Goal: Task Accomplishment & Management: Complete application form

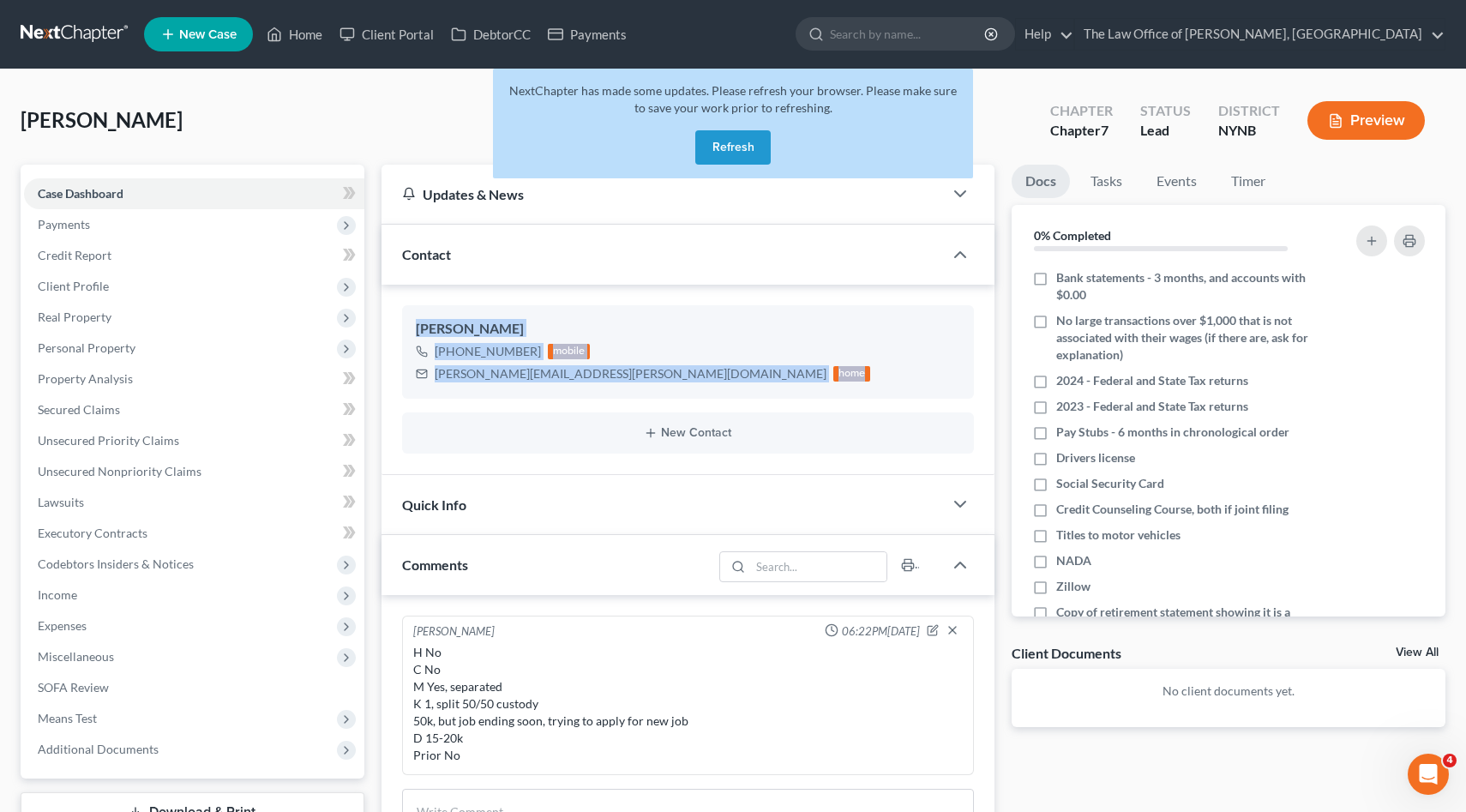
click at [750, 141] on button "Refresh" at bounding box center [733, 147] width 75 height 34
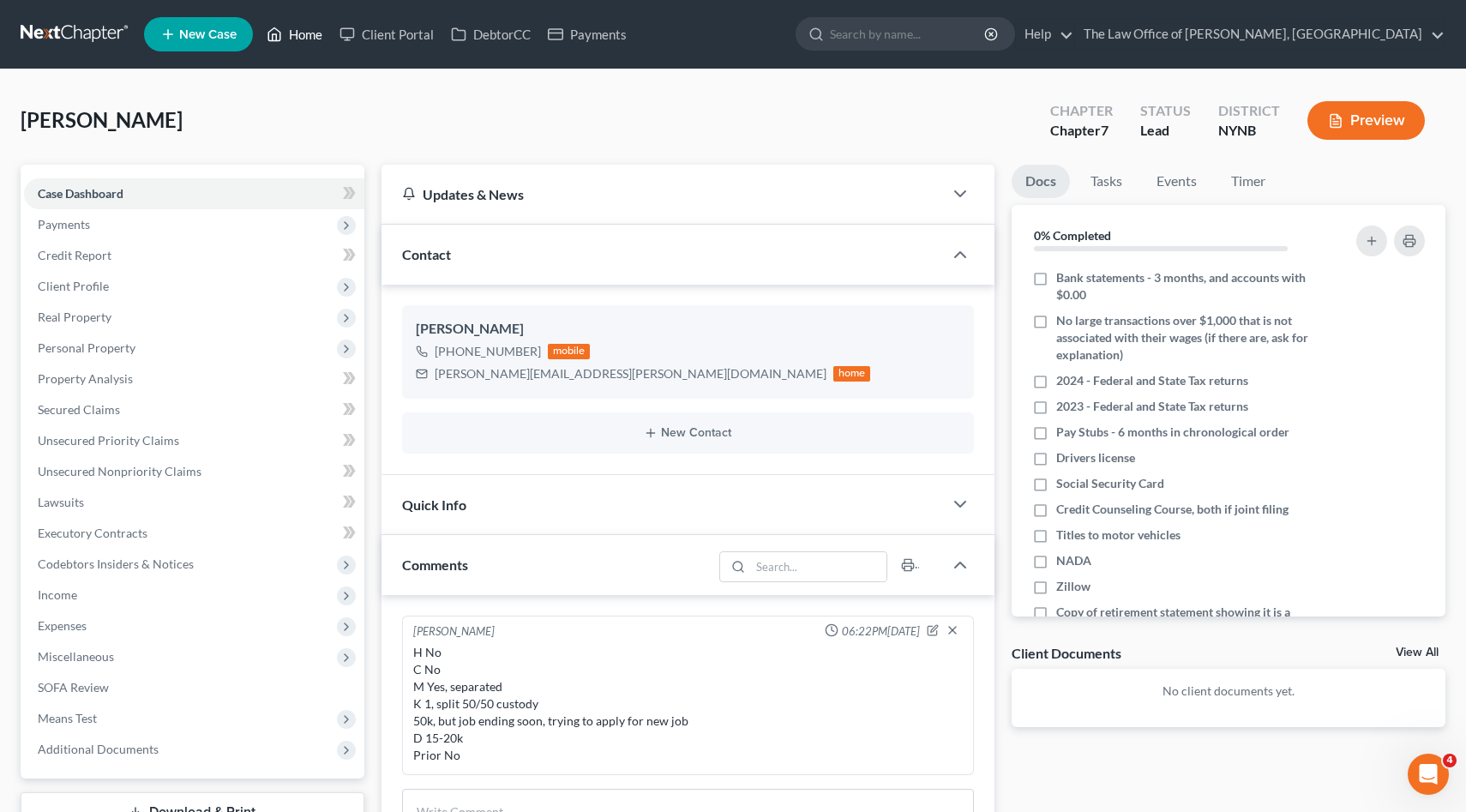
click at [272, 43] on icon at bounding box center [274, 34] width 16 height 20
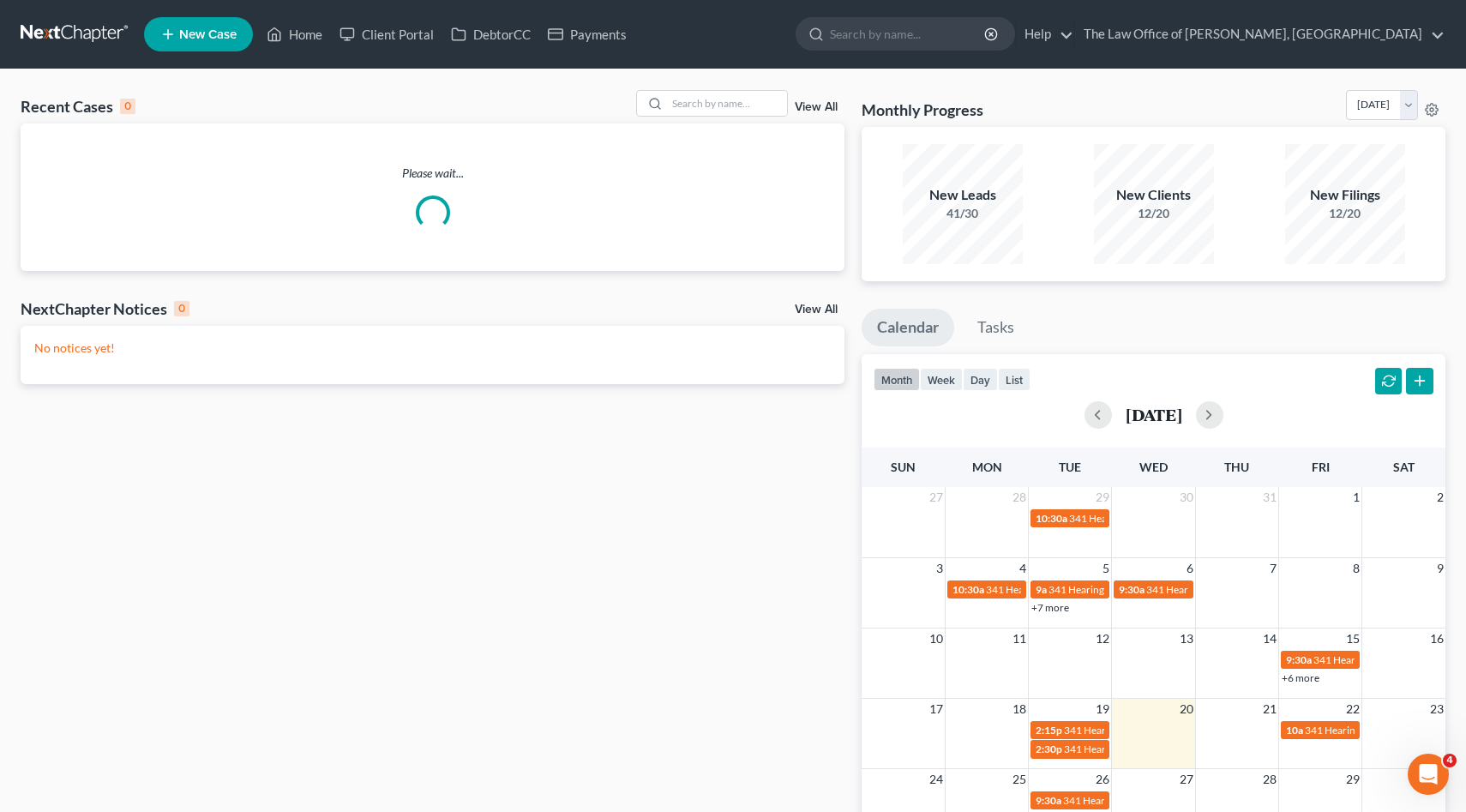
click at [197, 15] on li "New Case" at bounding box center [201, 34] width 114 height 39
click at [197, 30] on span "New Case" at bounding box center [208, 35] width 58 height 13
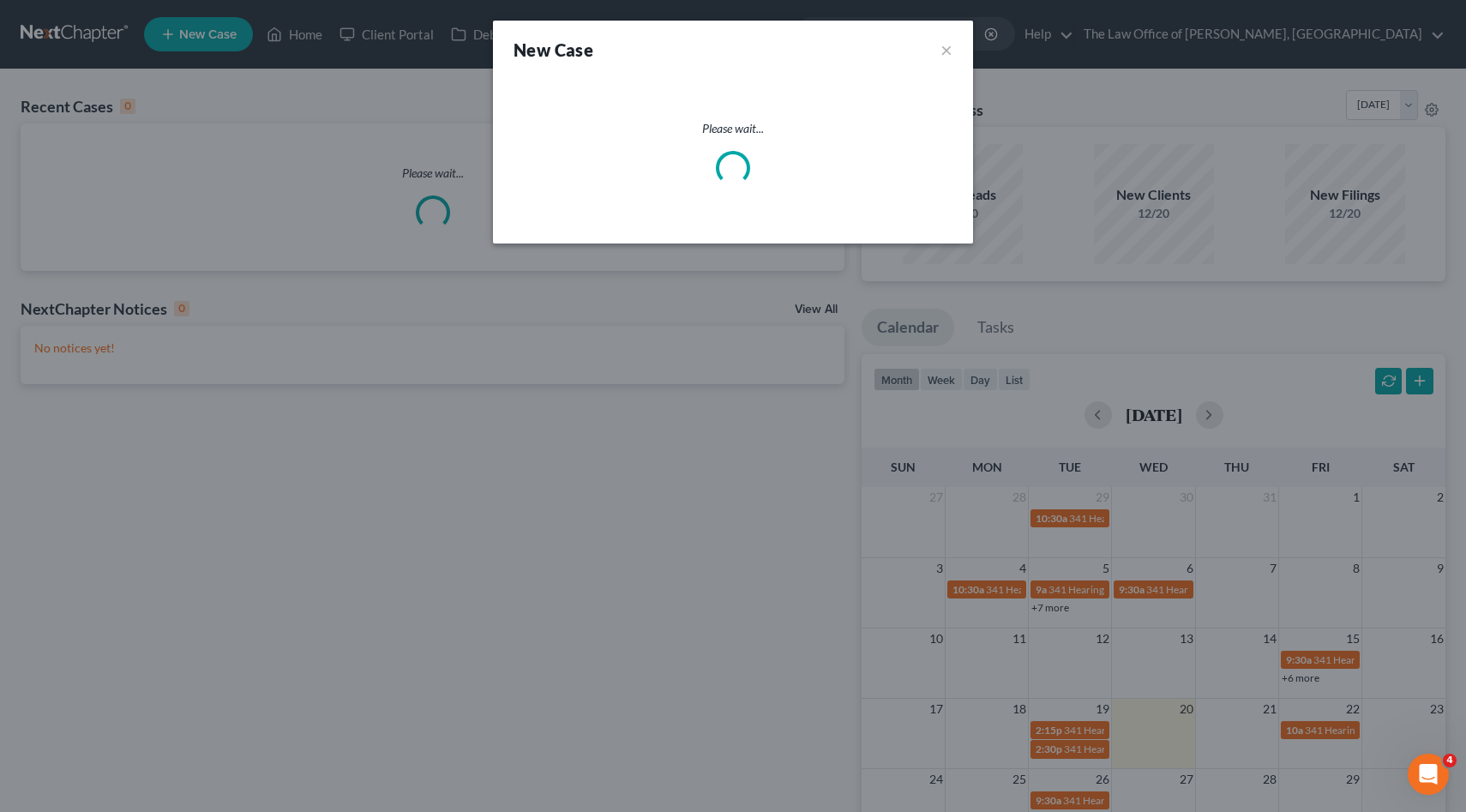
select select "54"
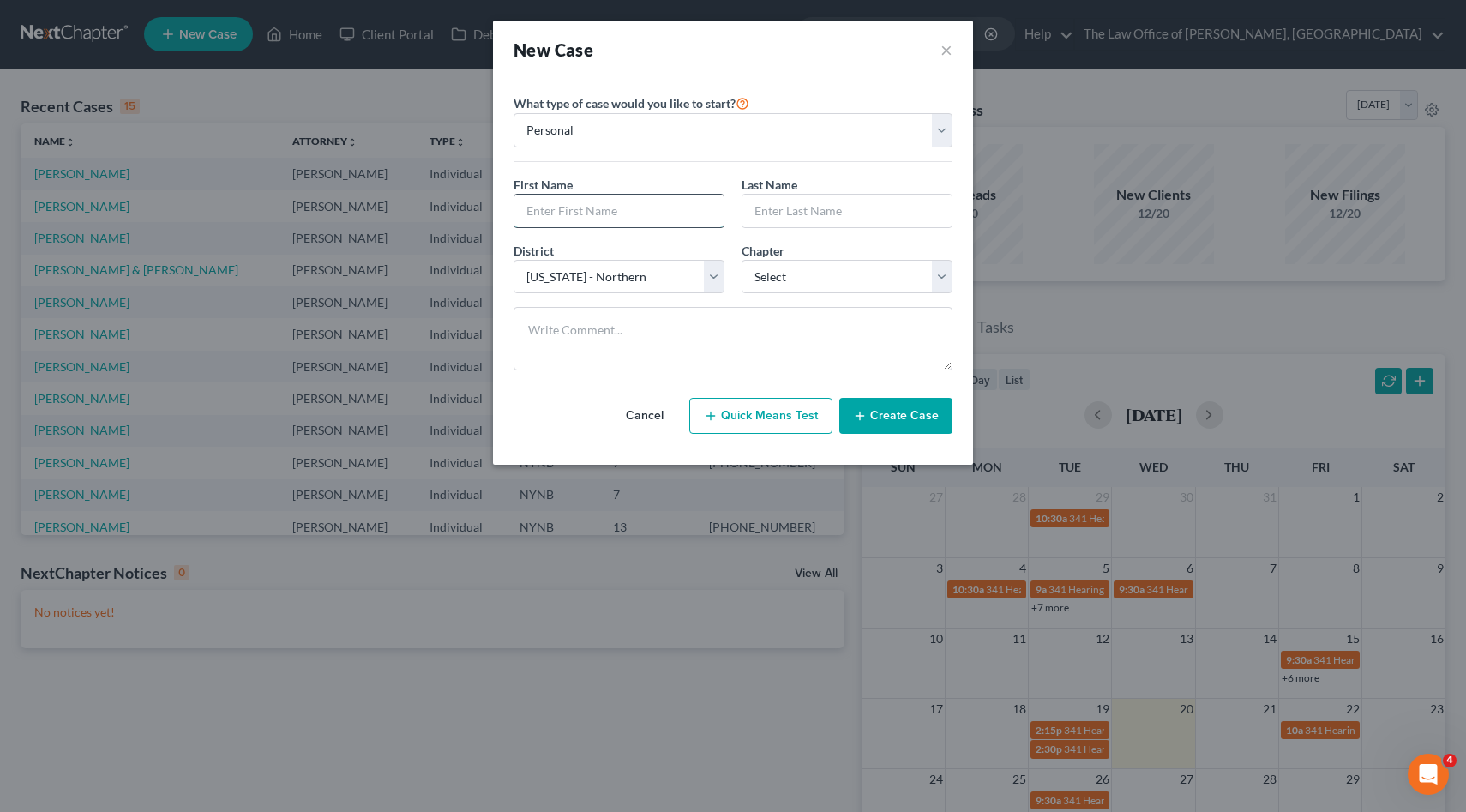
click at [626, 198] on input "text" at bounding box center [619, 210] width 209 height 32
type input "Anastasia"
type input "Reilly"
click at [792, 267] on select "Select 7 11 12 13" at bounding box center [847, 276] width 211 height 34
select select "0"
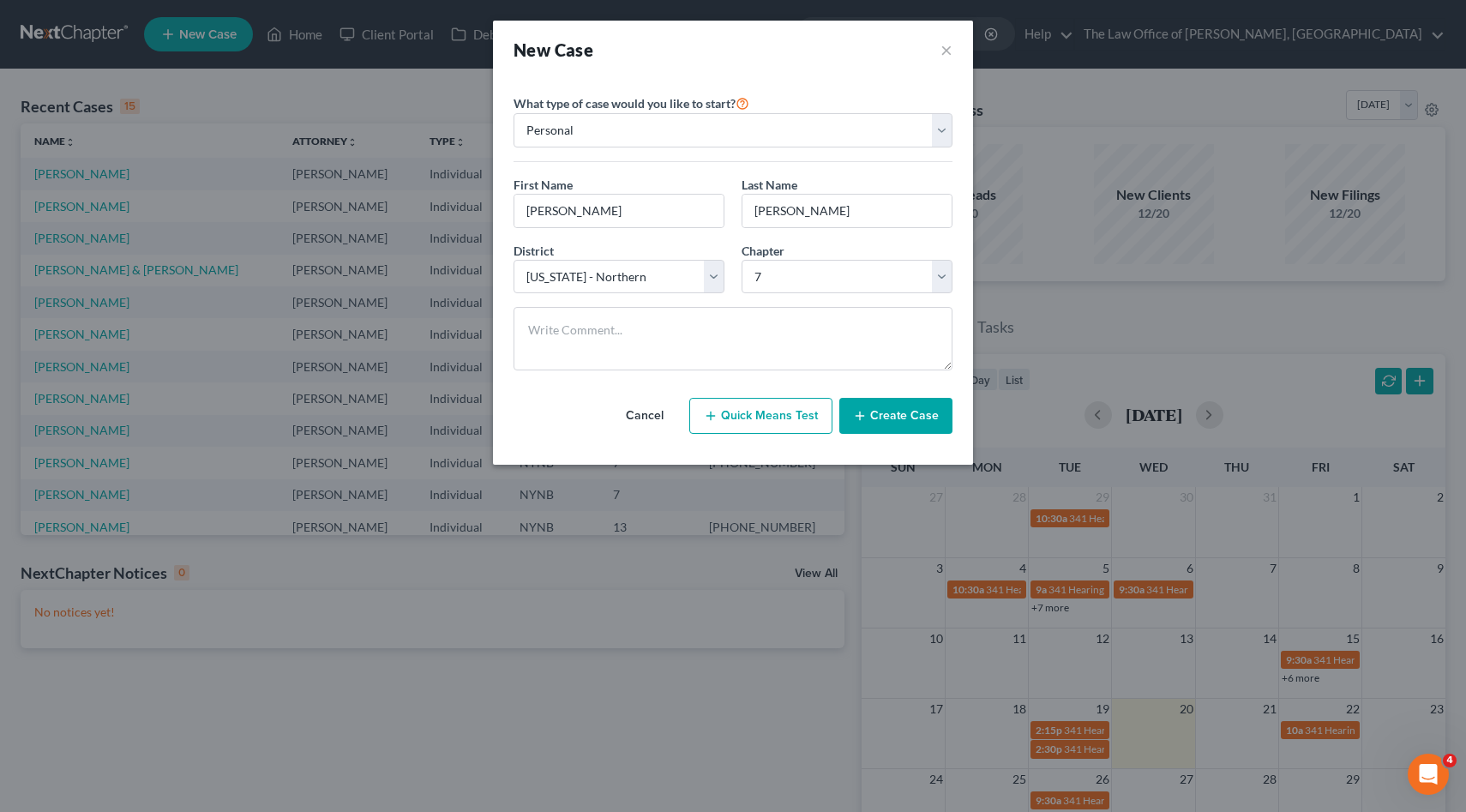
click at [870, 403] on button "Create Case" at bounding box center [896, 415] width 113 height 36
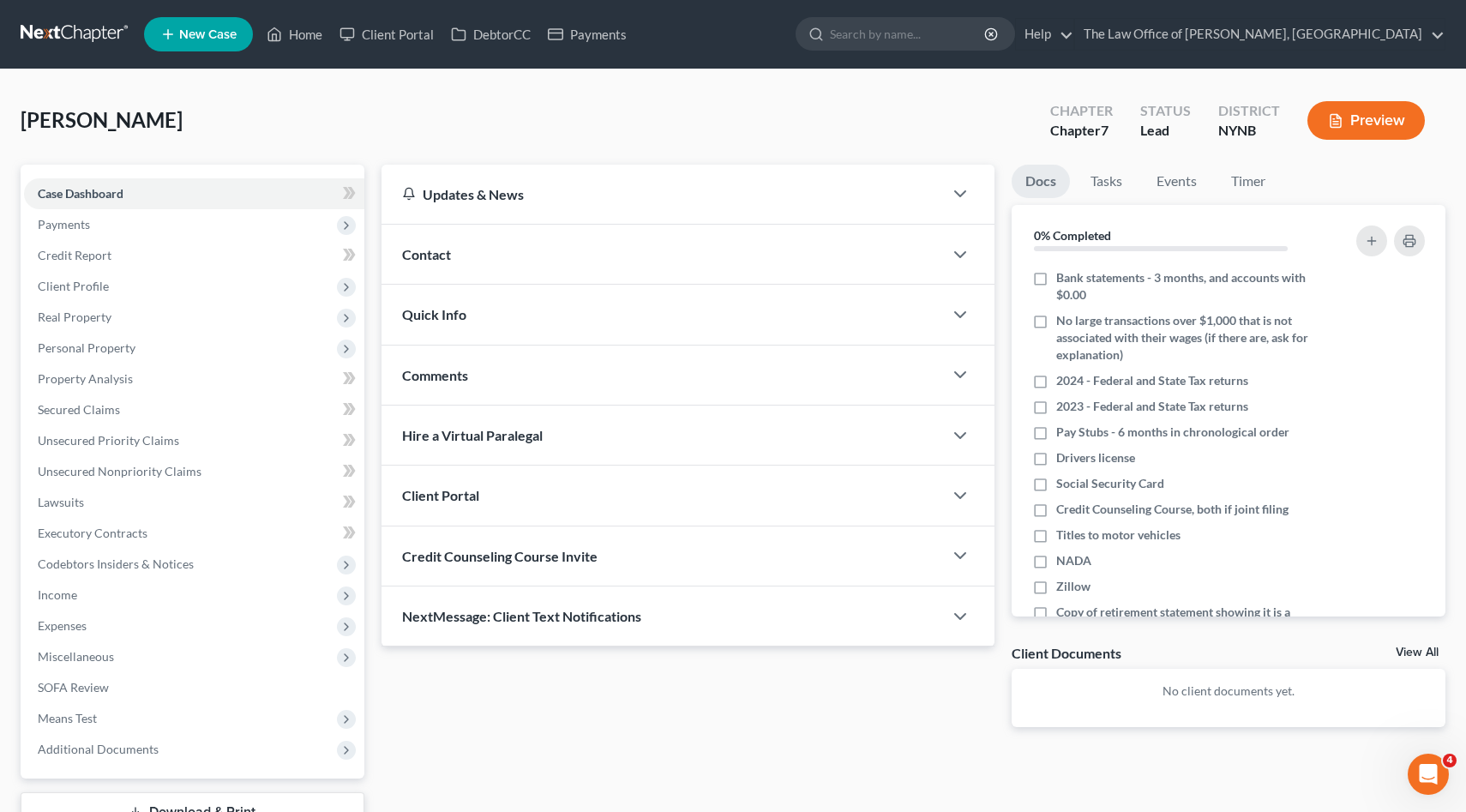
click at [442, 255] on span "Contact" at bounding box center [426, 254] width 49 height 17
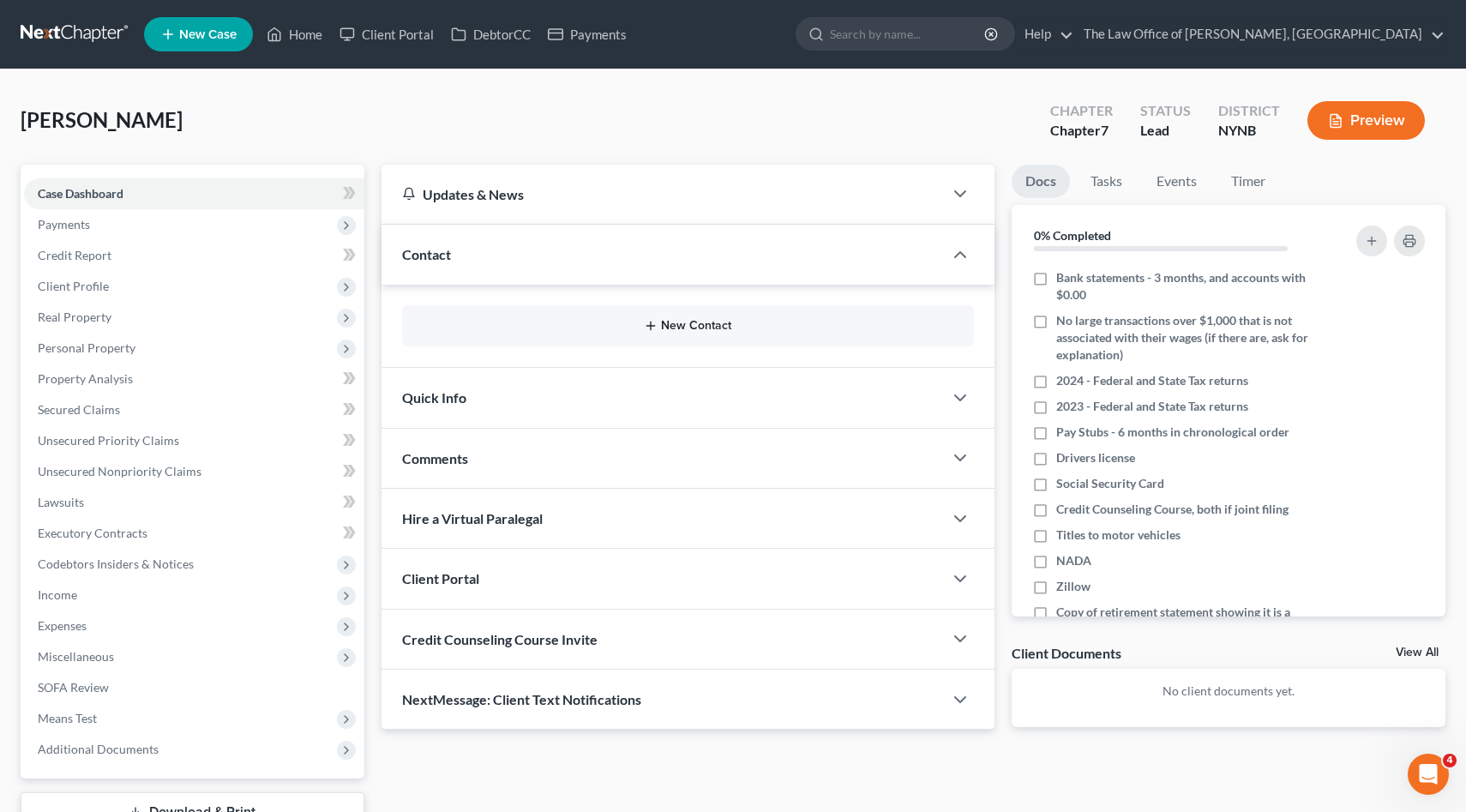
click at [671, 330] on button "New Contact" at bounding box center [688, 325] width 545 height 14
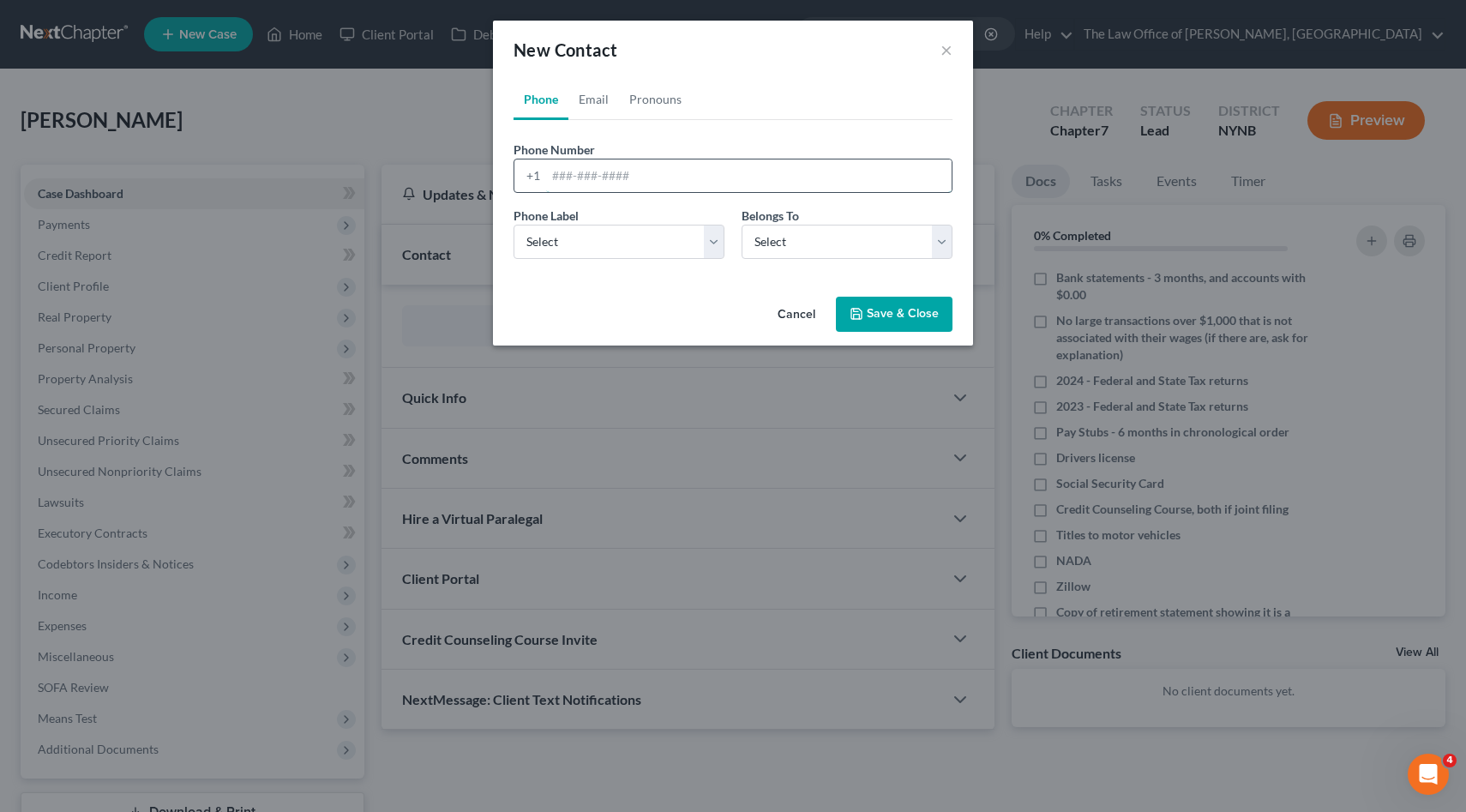
click at [674, 173] on input "tel" at bounding box center [748, 175] width 405 height 32
type input "5188663793"
click at [656, 238] on select "Select Mobile Home Work Other" at bounding box center [619, 241] width 211 height 34
select select "0"
click at [784, 250] on select "Select Client Other" at bounding box center [847, 241] width 211 height 34
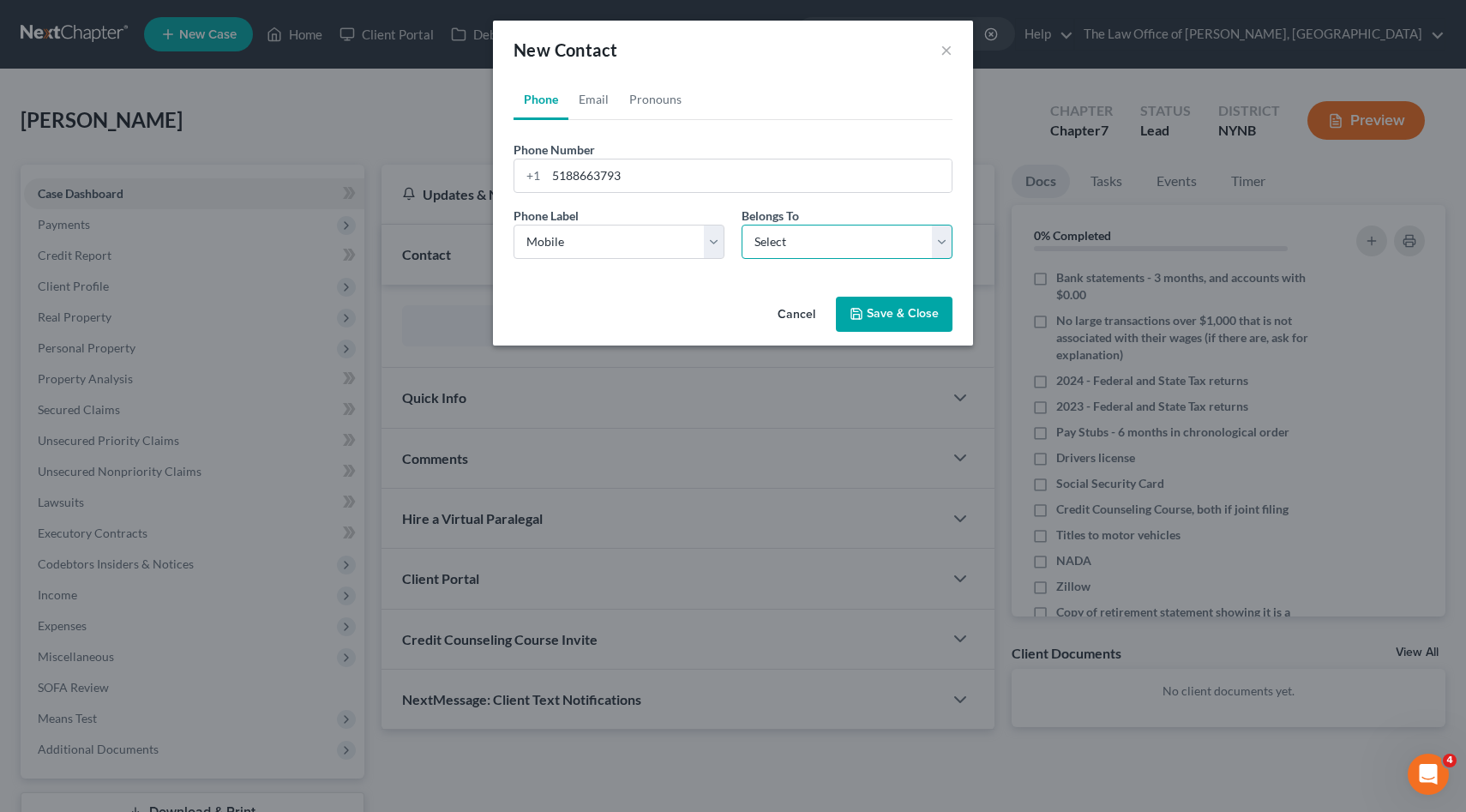
select select "0"
click at [583, 108] on link "Email" at bounding box center [593, 99] width 51 height 41
click at [594, 171] on input "email" at bounding box center [748, 175] width 405 height 32
click at [583, 176] on input "anareilly18@aol.com" at bounding box center [748, 175] width 405 height 32
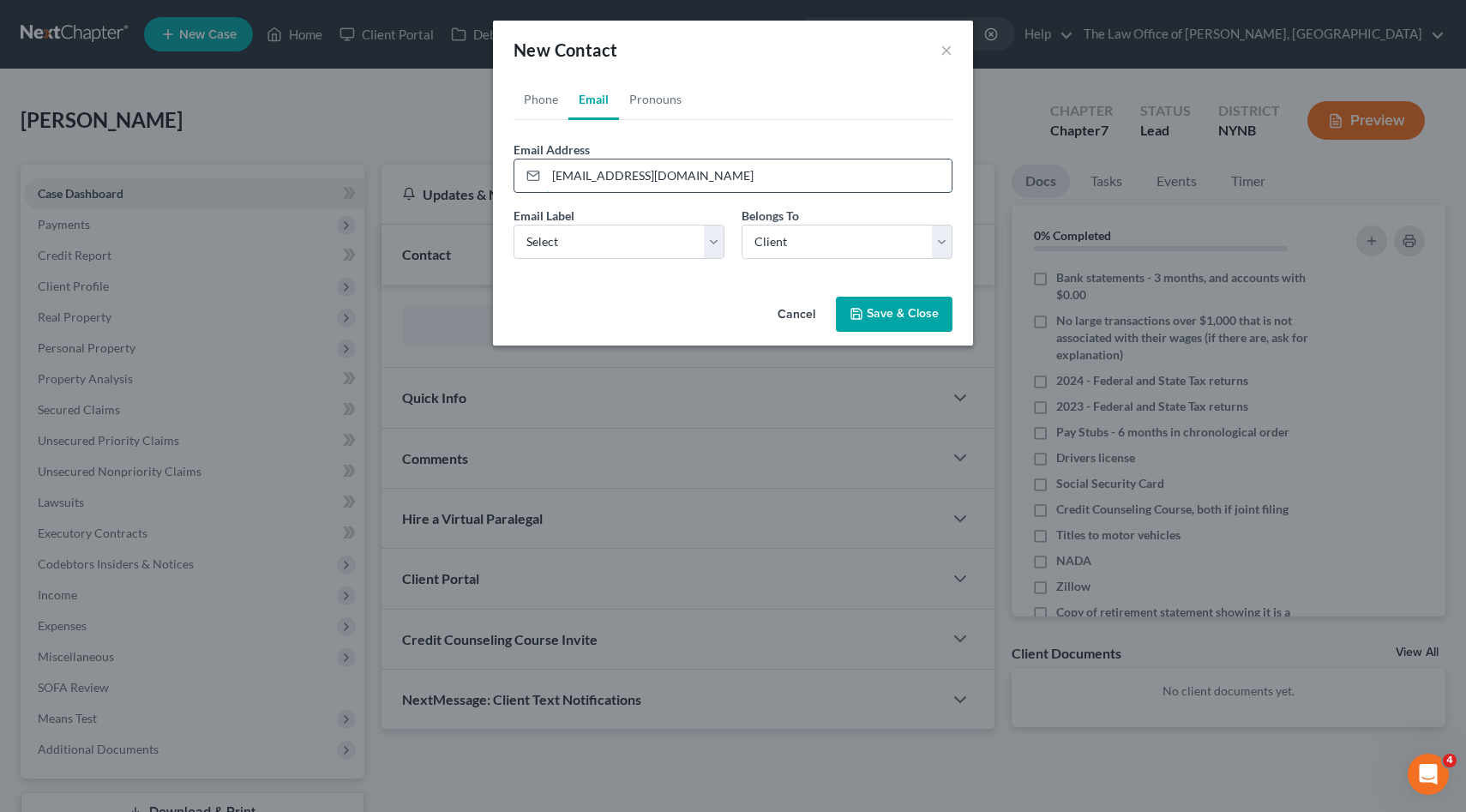
click at [583, 176] on input "anareilly18@aol.com" at bounding box center [748, 175] width 405 height 32
type input "anareilly18@aol.com"
click at [629, 242] on select "Select Home Work Other" at bounding box center [619, 241] width 211 height 34
select select "0"
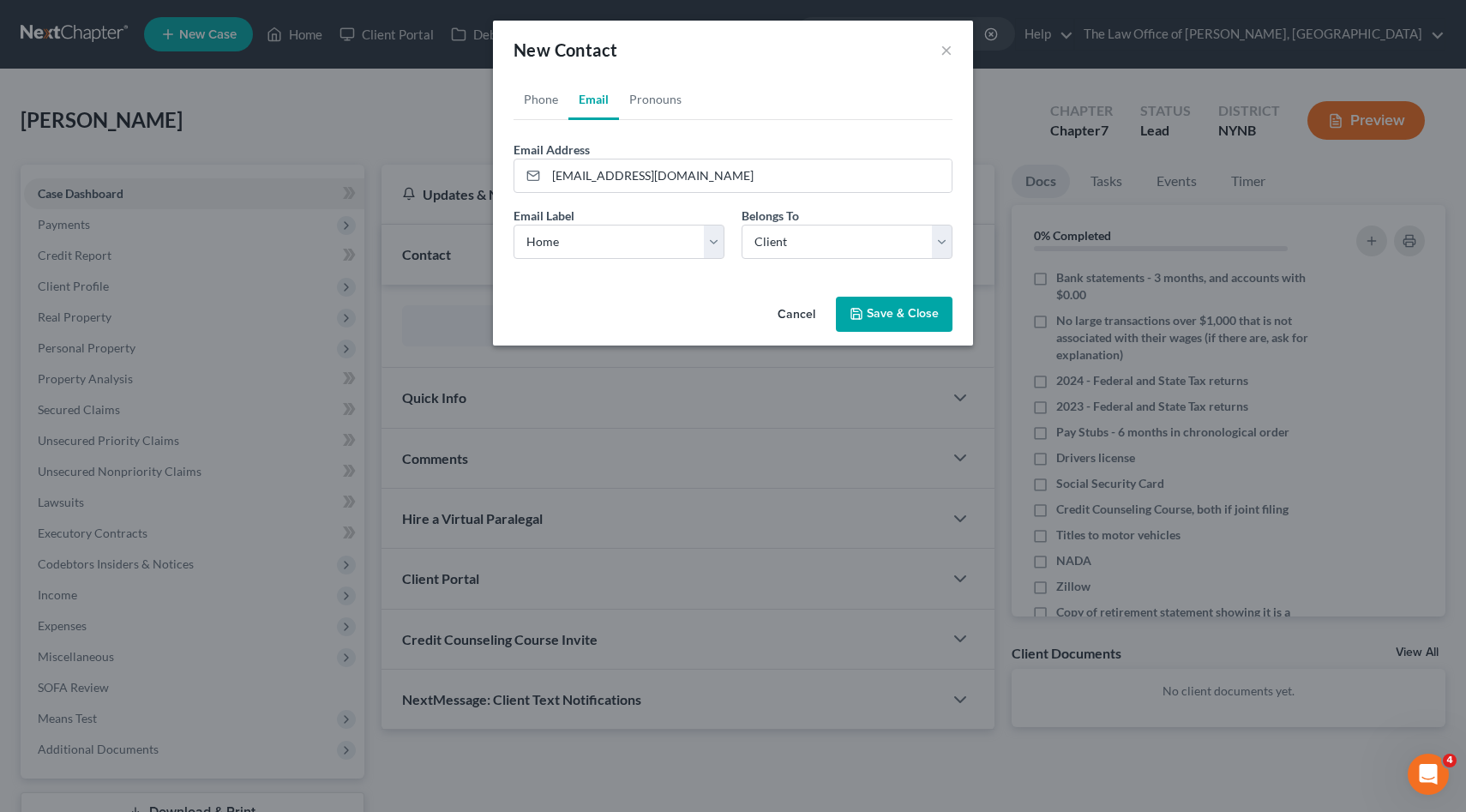
click at [914, 305] on button "Save & Close" at bounding box center [894, 314] width 117 height 36
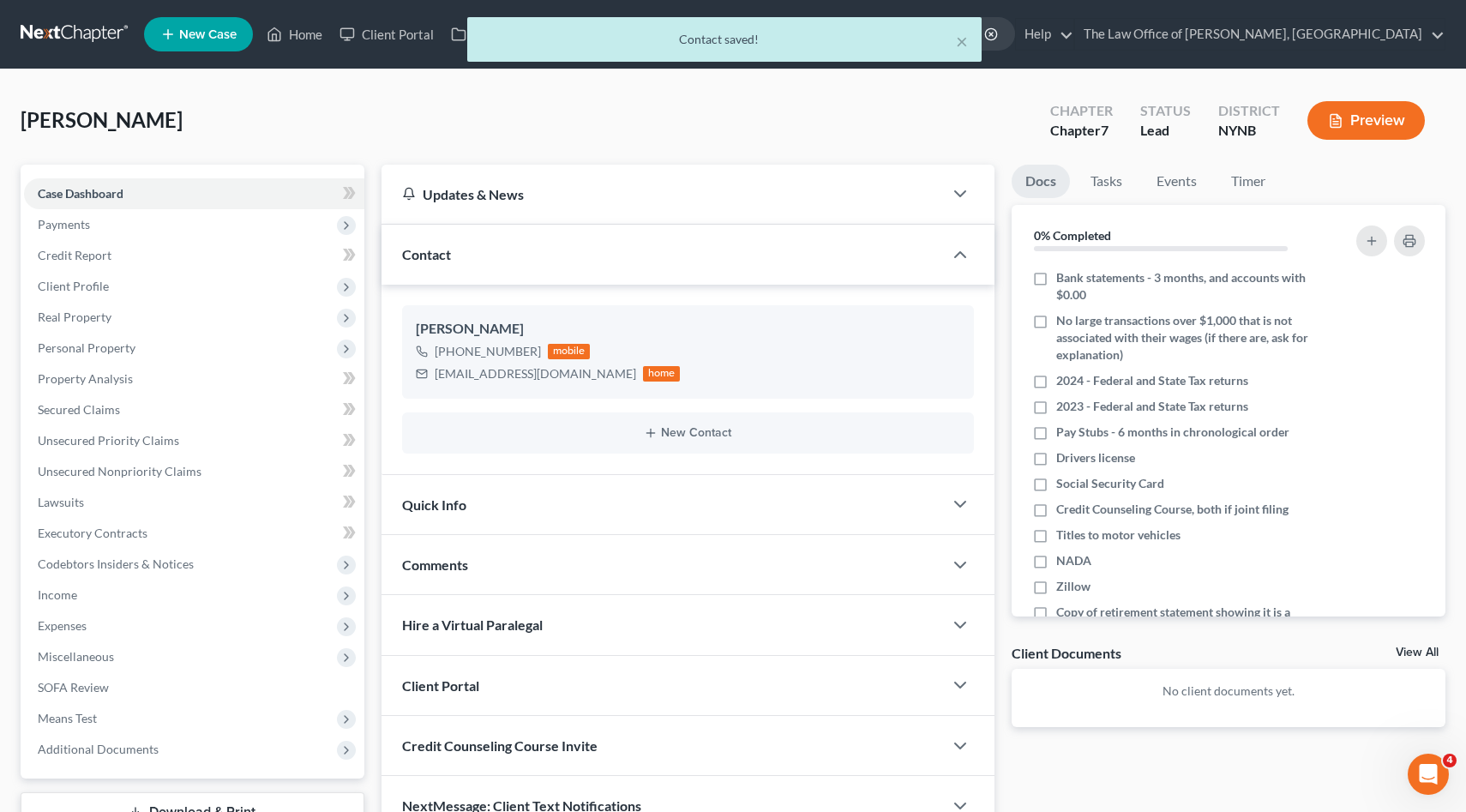
scroll to position [129, 0]
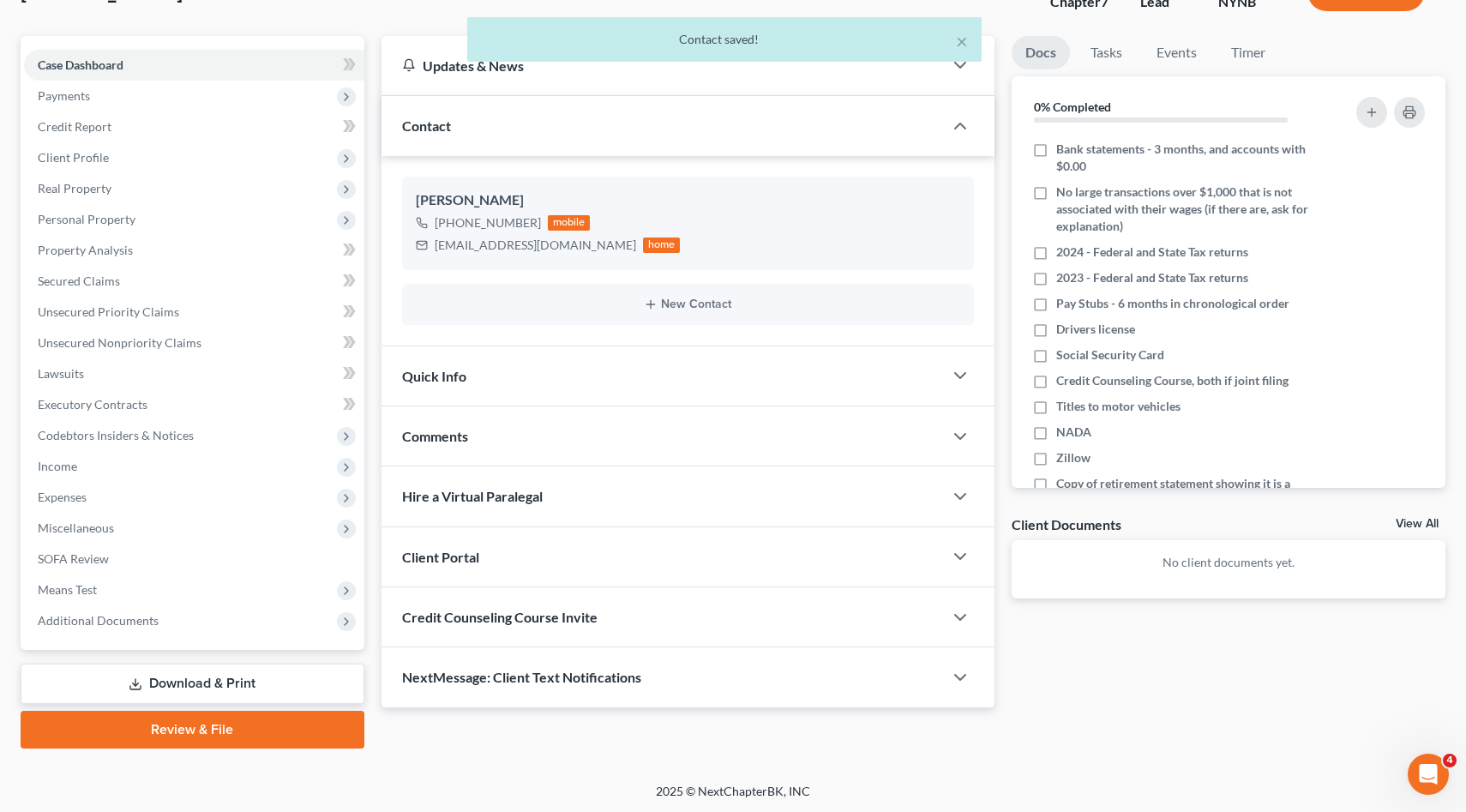
click at [475, 558] on span "Client Portal" at bounding box center [441, 557] width 77 height 17
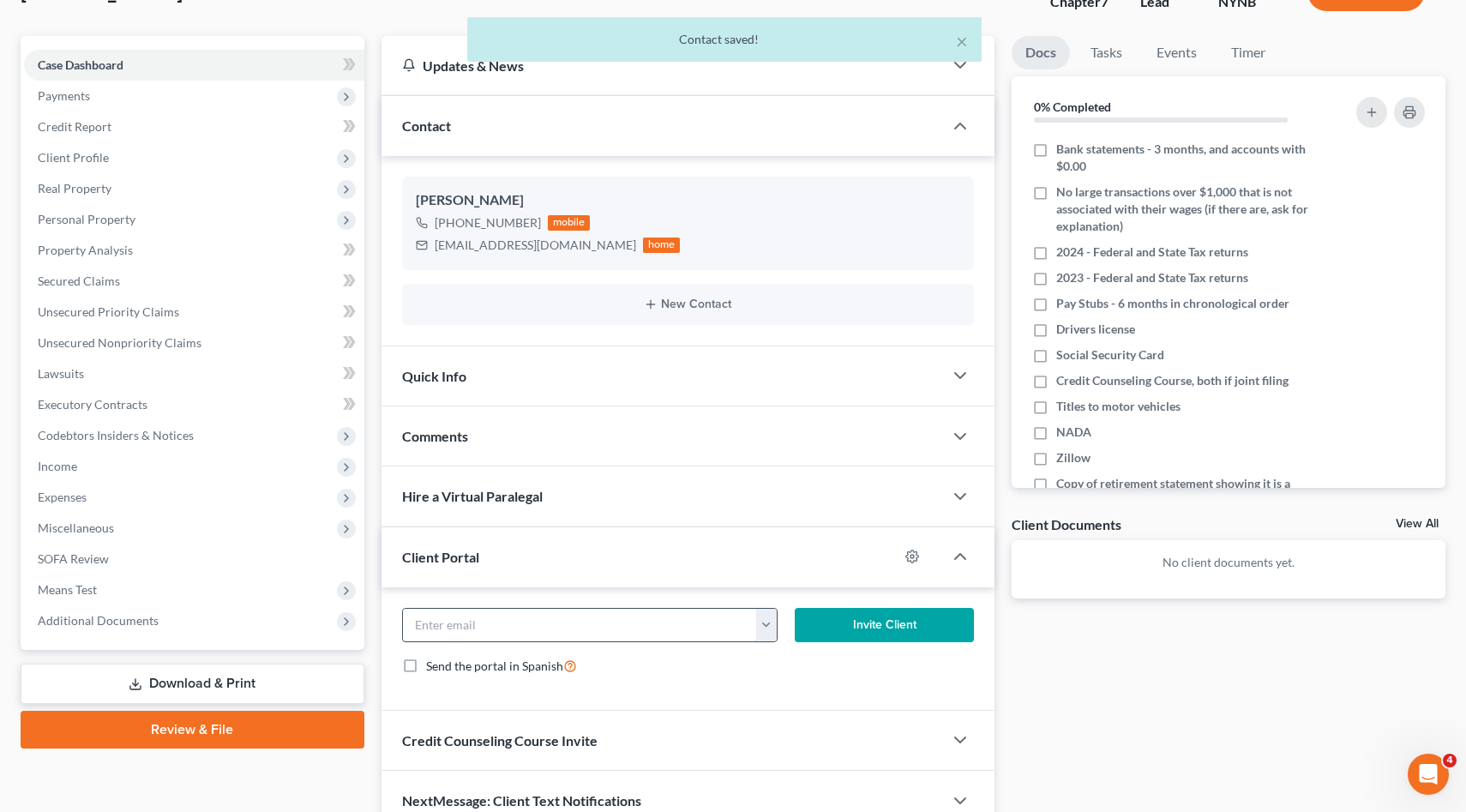
click at [493, 619] on input "email" at bounding box center [580, 625] width 354 height 32
paste input "anareilly18@aol.com"
type input "anareilly18@aol.com"
click button "Invite Client" at bounding box center [884, 625] width 179 height 34
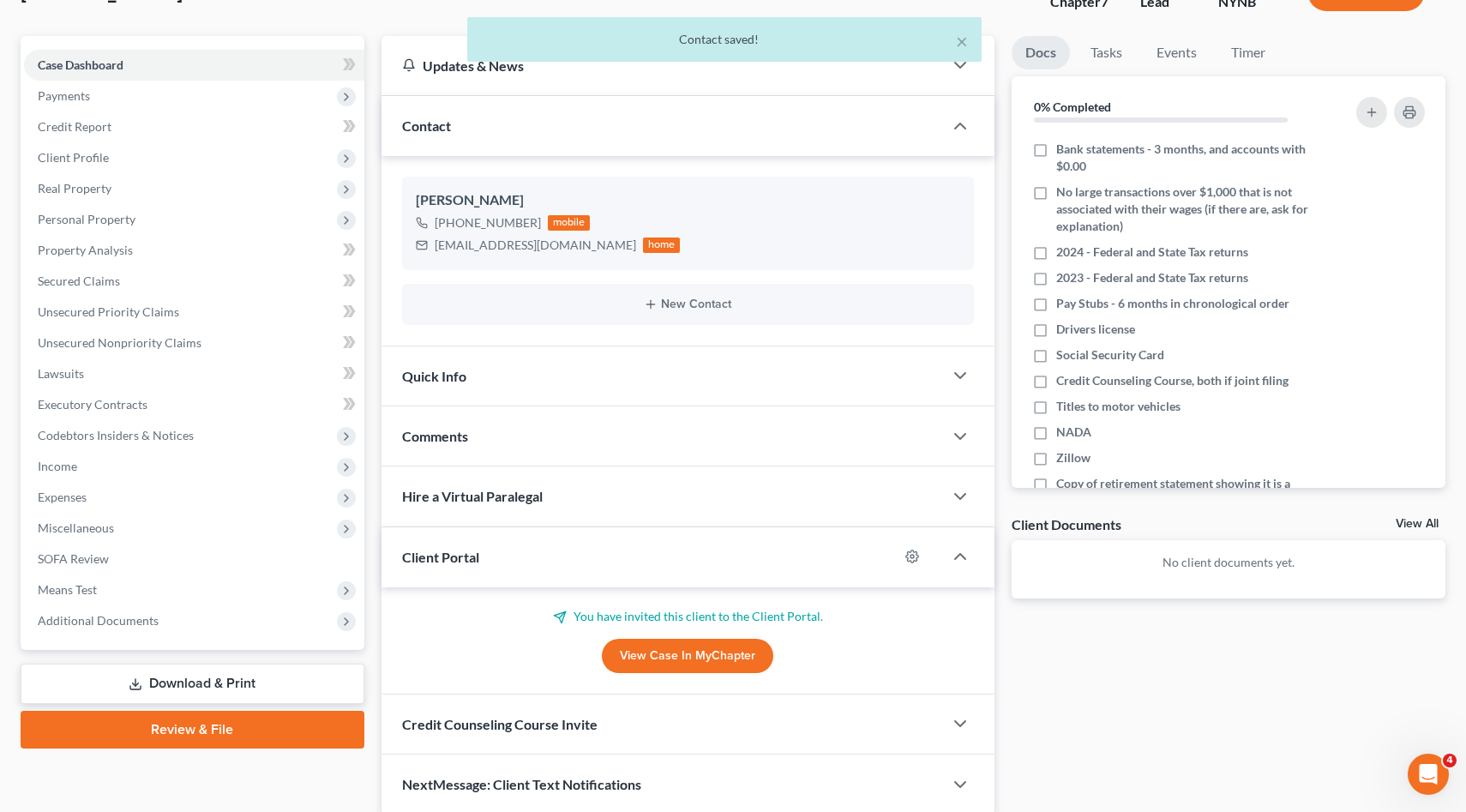
click at [483, 723] on span "Credit Counseling Course Invite" at bounding box center [500, 724] width 196 height 17
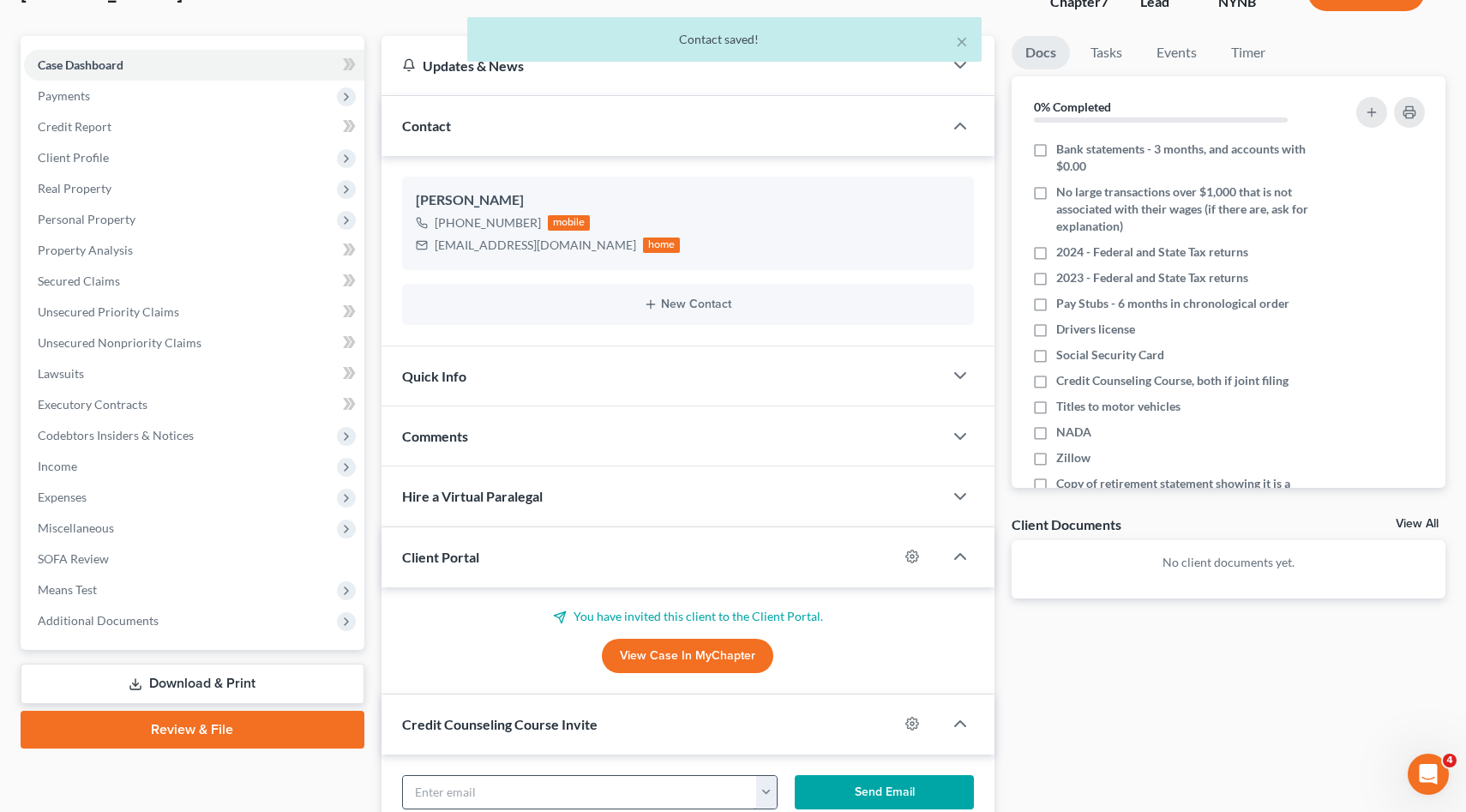
click at [493, 780] on input "text" at bounding box center [580, 791] width 354 height 32
paste input "anareilly18@aol.com"
type input "anareilly18@aol.com"
click button "Send Email" at bounding box center [884, 792] width 179 height 34
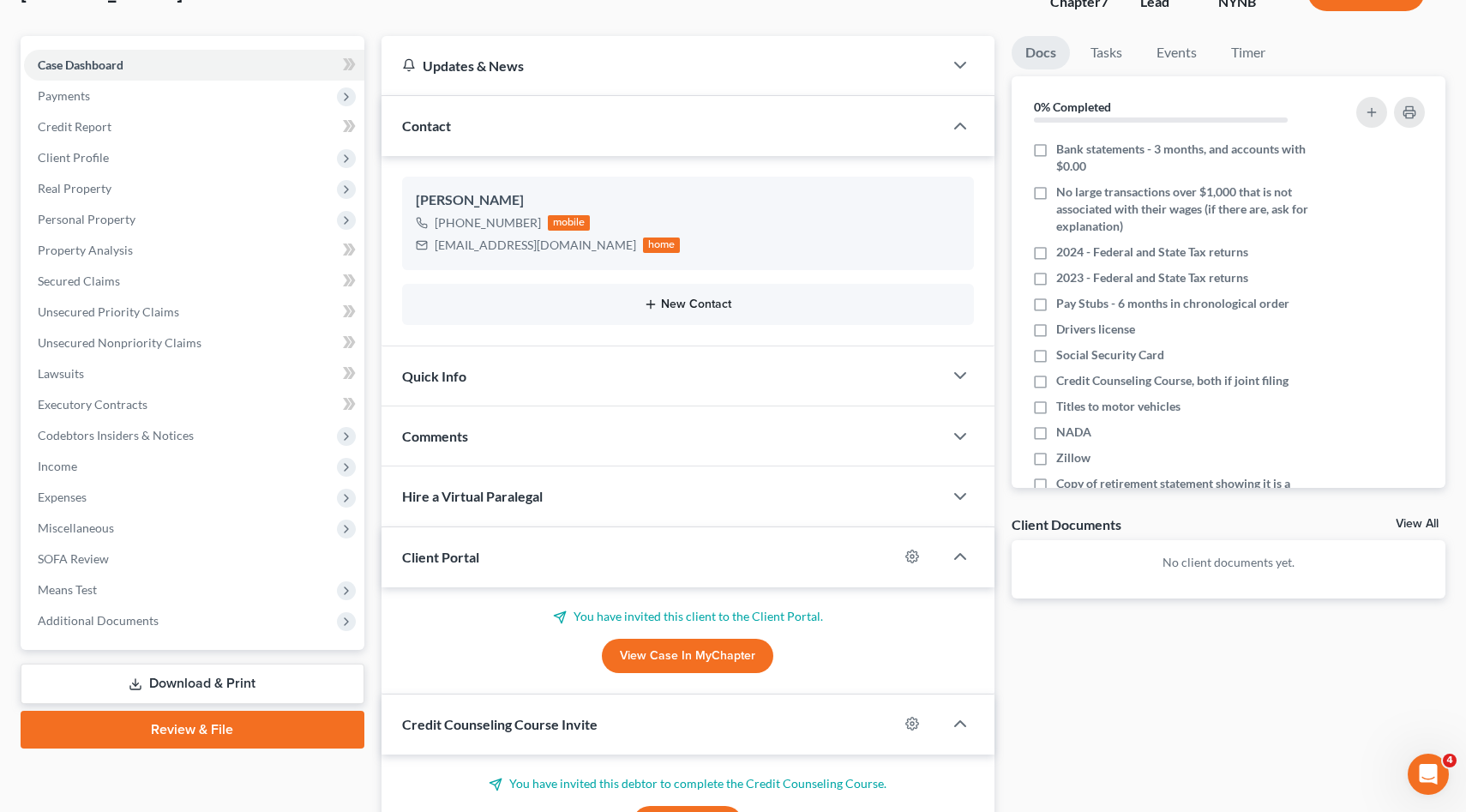
scroll to position [0, 0]
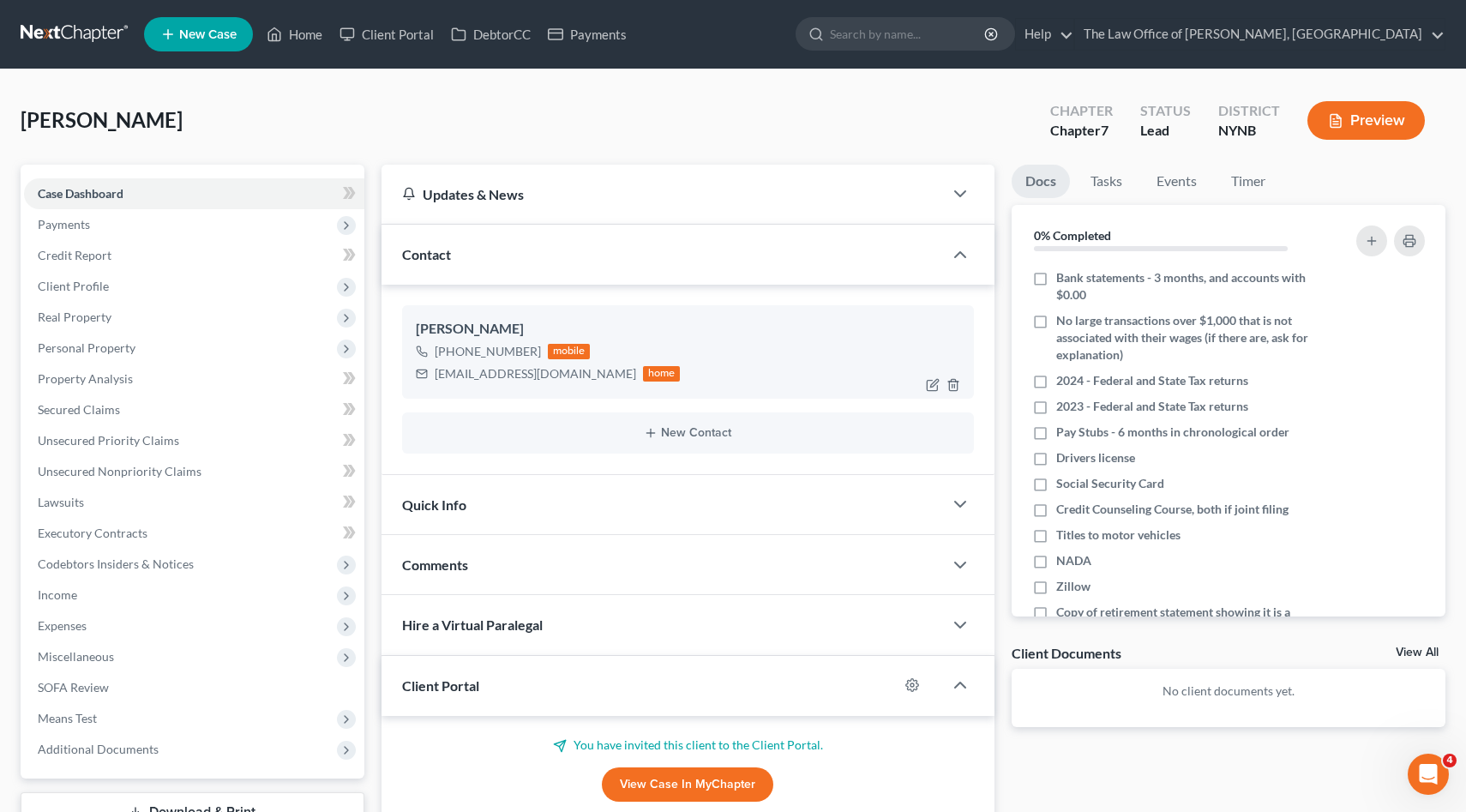
click at [518, 345] on div "+1 (518) 866-3793" at bounding box center [488, 351] width 107 height 17
drag, startPoint x: 518, startPoint y: 345, endPoint x: 449, endPoint y: 346, distance: 69.0
click at [449, 346] on div "+1 (518) 866-3793" at bounding box center [488, 351] width 107 height 17
copy div "(518) 866-3793"
click at [441, 327] on div "Anastasia Reilly" at bounding box center [688, 329] width 545 height 20
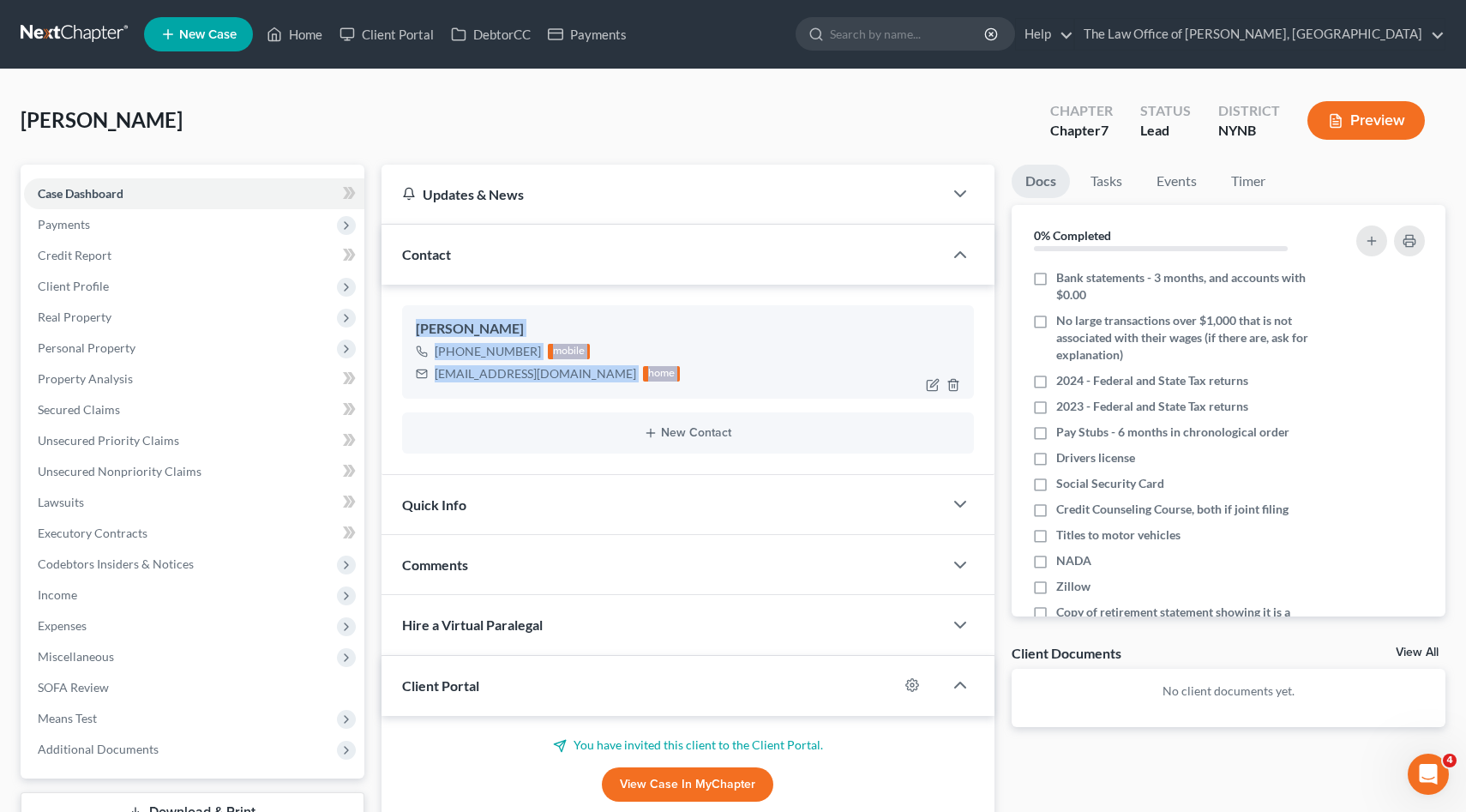
drag, startPoint x: 441, startPoint y: 327, endPoint x: 641, endPoint y: 376, distance: 205.9
click at [641, 376] on div "Anastasia Reilly +1 (518) 866-3793 mobile anareilly18@aol.com home" at bounding box center [688, 351] width 572 height 93
copy div "Anastasia Reilly +1 (518) 866-3793 mobile anareilly18@aol.com home New Contact"
